Goal: Find specific page/section: Find specific page/section

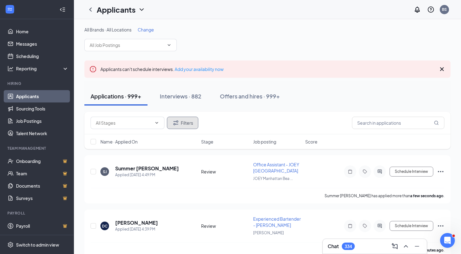
click at [185, 124] on button "Filters" at bounding box center [182, 122] width 31 height 12
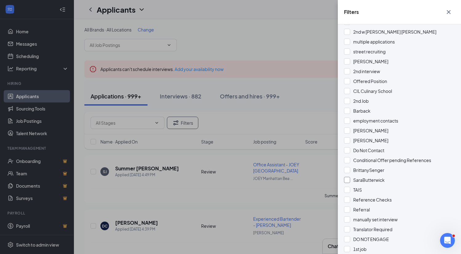
scroll to position [227, 0]
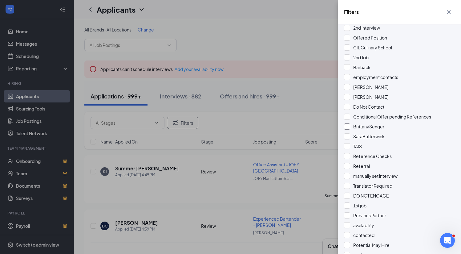
click at [371, 126] on span "BrittanySenger" at bounding box center [368, 127] width 31 height 6
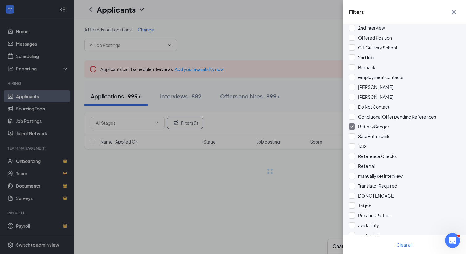
click at [310, 47] on div "Filters Applicant Status (0/5) Unread message Hasn't messaged back Stuck in sta…" at bounding box center [233, 127] width 466 height 254
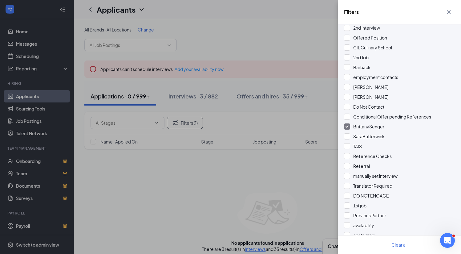
click at [289, 39] on div "Filters Applicant Status (0/5) Unread message Hasn't messaged back Stuck in sta…" at bounding box center [230, 127] width 461 height 254
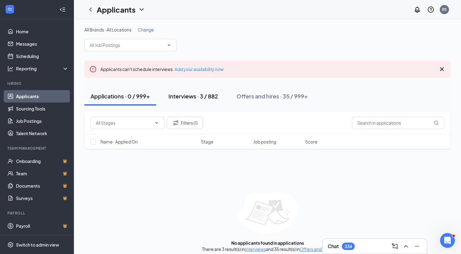
click at [175, 97] on div "Interviews · 3 / 882" at bounding box center [194, 96] width 50 height 8
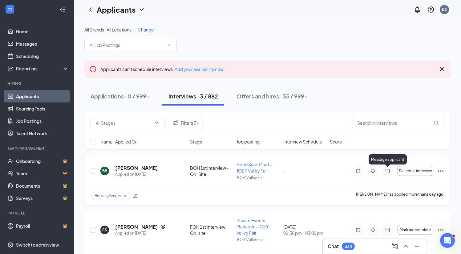
click at [389, 170] on icon "ActiveChat" at bounding box center [388, 171] width 4 height 4
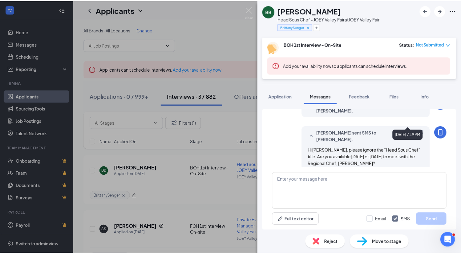
scroll to position [146, 0]
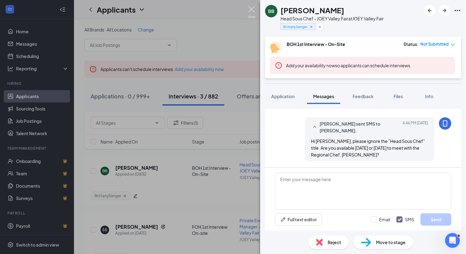
click at [252, 6] on img at bounding box center [252, 12] width 8 height 12
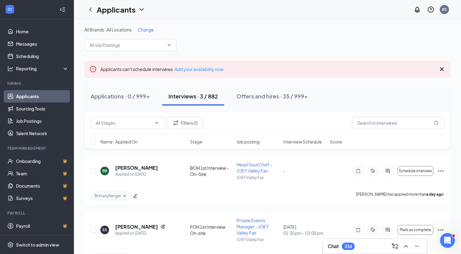
drag, startPoint x: 26, startPoint y: 94, endPoint x: 74, endPoint y: 20, distance: 88.4
click at [26, 95] on link "Applicants" at bounding box center [42, 96] width 53 height 12
